Goal: Transaction & Acquisition: Book appointment/travel/reservation

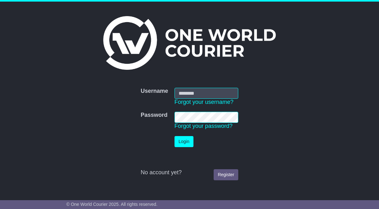
type input "**********"
click at [183, 143] on button "Login" at bounding box center [184, 141] width 19 height 11
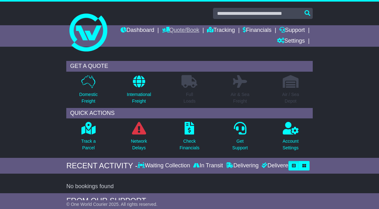
click at [200, 30] on link "Quote/Book" at bounding box center [180, 30] width 37 height 11
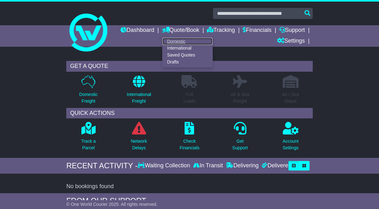
click at [202, 41] on link "Domestic" at bounding box center [188, 41] width 50 height 7
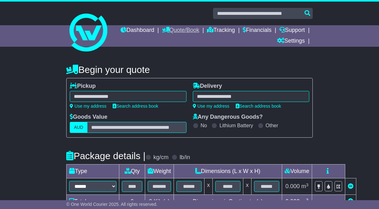
click at [200, 29] on link "Quote/Book" at bounding box center [180, 30] width 37 height 11
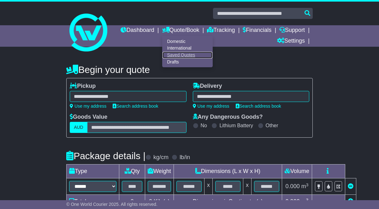
click at [209, 55] on link "Saved Quotes" at bounding box center [188, 55] width 50 height 7
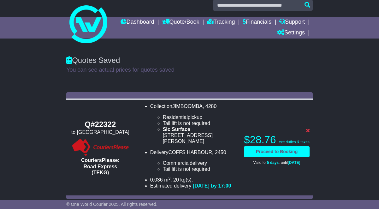
scroll to position [14, 0]
